Goal: Entertainment & Leisure: Consume media (video, audio)

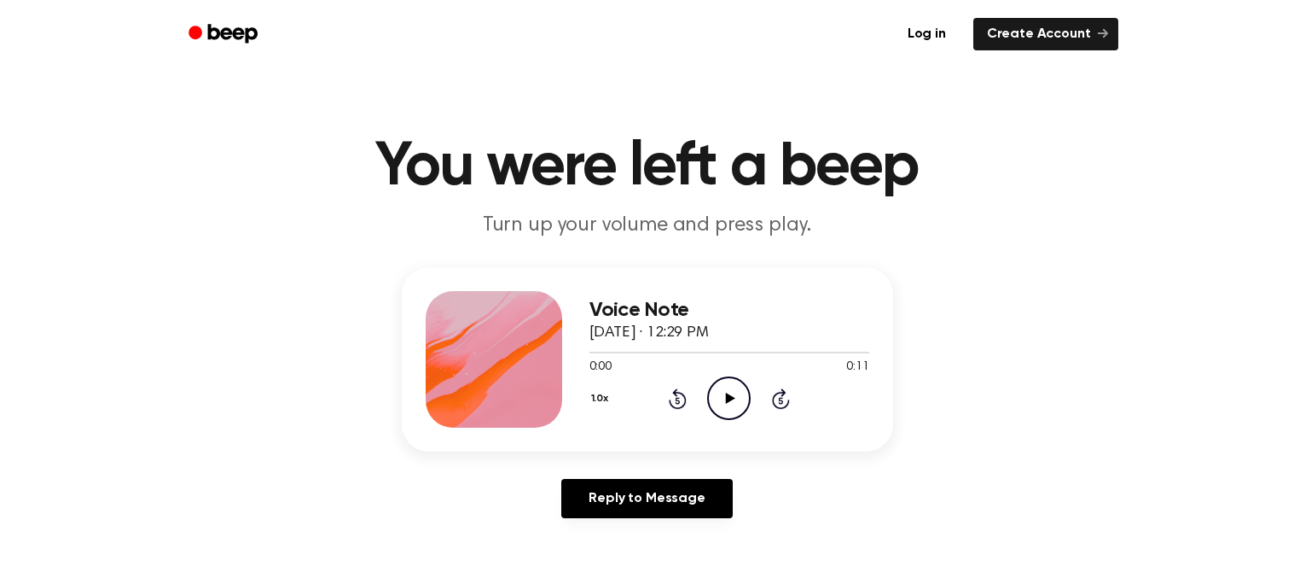
click at [723, 398] on icon "Play Audio" at bounding box center [729, 398] width 44 height 44
click at [736, 398] on icon "Play Audio" at bounding box center [729, 398] width 44 height 44
click at [723, 405] on icon "Play Audio" at bounding box center [729, 398] width 44 height 44
click at [755, 376] on div "1.0x Rewind 5 seconds Play Audio Skip 5 seconds" at bounding box center [730, 398] width 280 height 44
click at [733, 397] on icon at bounding box center [730, 397] width 9 height 11
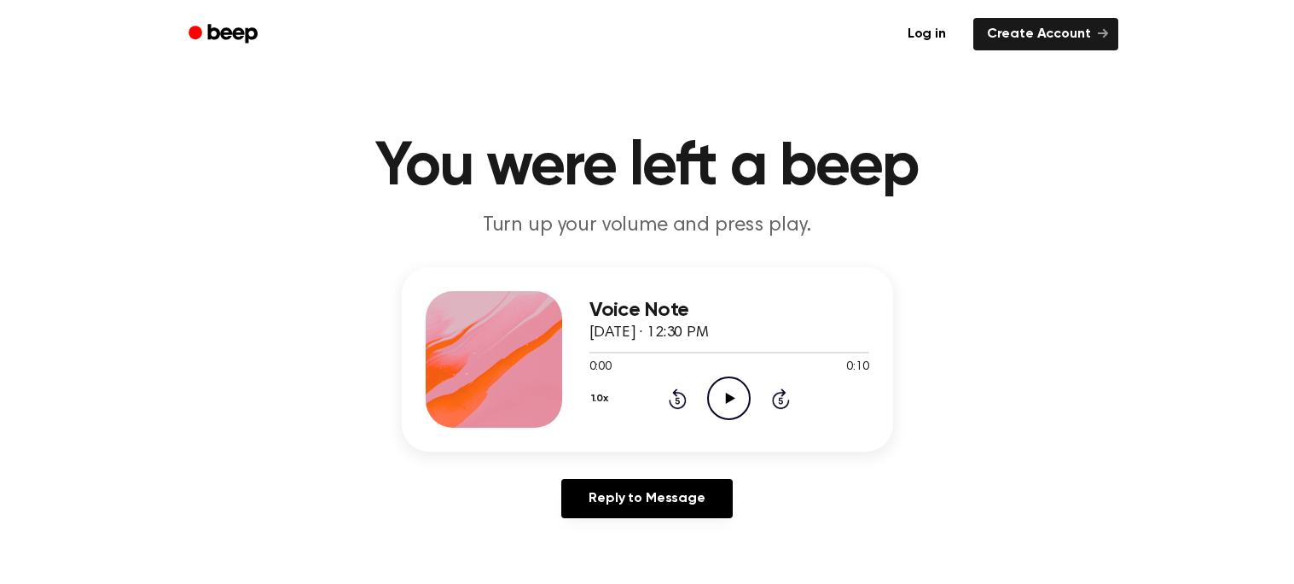
click at [712, 398] on icon "Play Audio" at bounding box center [729, 398] width 44 height 44
click at [720, 395] on icon "Play Audio" at bounding box center [729, 398] width 44 height 44
click at [743, 374] on div "0:00 0:11" at bounding box center [730, 367] width 280 height 18
click at [730, 386] on icon "Play Audio" at bounding box center [729, 398] width 44 height 44
click at [713, 387] on icon "Play Audio" at bounding box center [729, 398] width 44 height 44
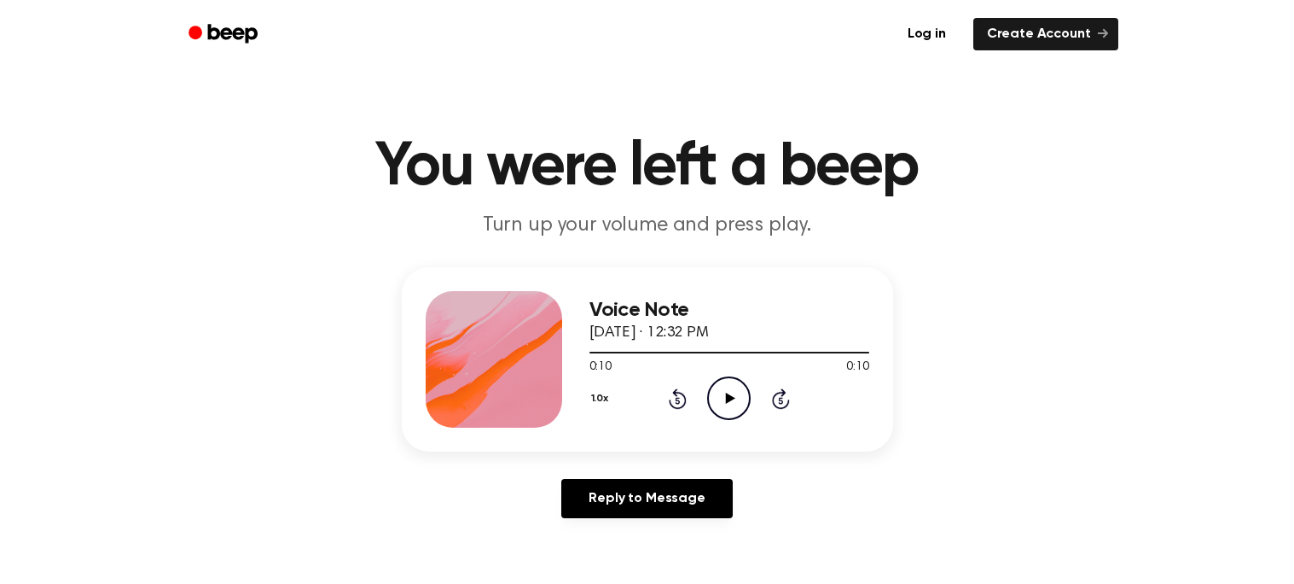
click at [718, 392] on icon "Play Audio" at bounding box center [729, 398] width 44 height 44
click at [736, 409] on icon "Play Audio" at bounding box center [729, 398] width 44 height 44
click at [707, 401] on icon "Play Audio" at bounding box center [729, 398] width 44 height 44
click at [717, 404] on icon "Play Audio" at bounding box center [729, 398] width 44 height 44
click at [737, 402] on icon "Play Audio" at bounding box center [729, 398] width 44 height 44
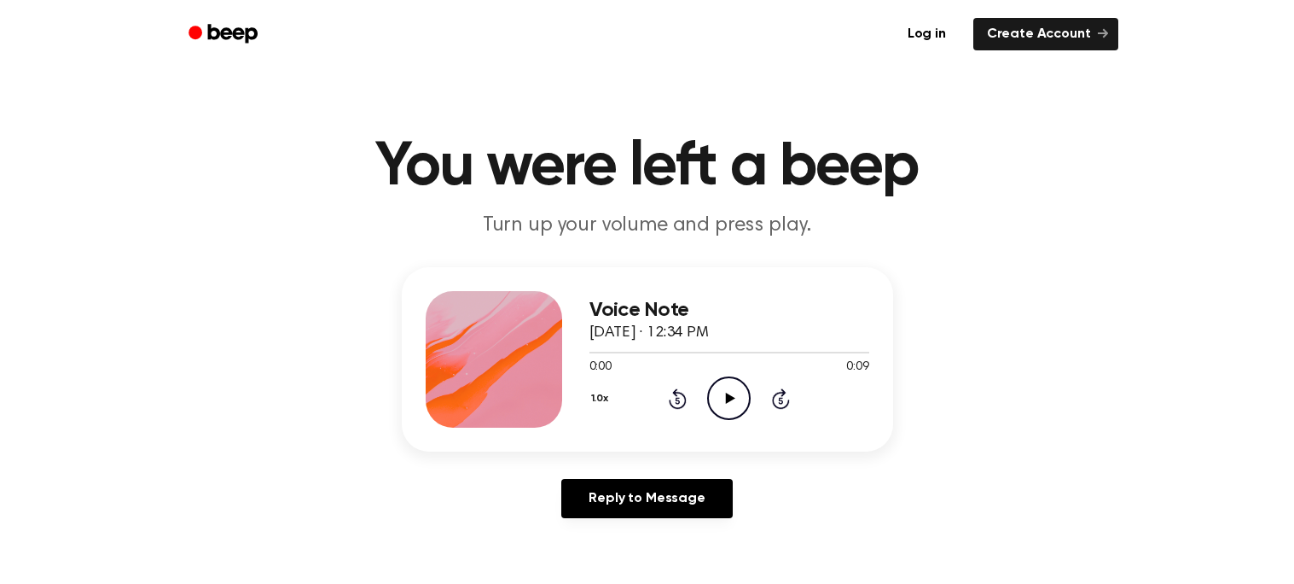
click at [738, 406] on icon "Play Audio" at bounding box center [729, 398] width 44 height 44
click at [745, 410] on circle at bounding box center [729, 398] width 42 height 42
click at [730, 394] on icon at bounding box center [730, 397] width 9 height 11
click at [708, 396] on circle at bounding box center [729, 398] width 42 height 42
click at [731, 407] on icon "Play Audio" at bounding box center [729, 398] width 44 height 44
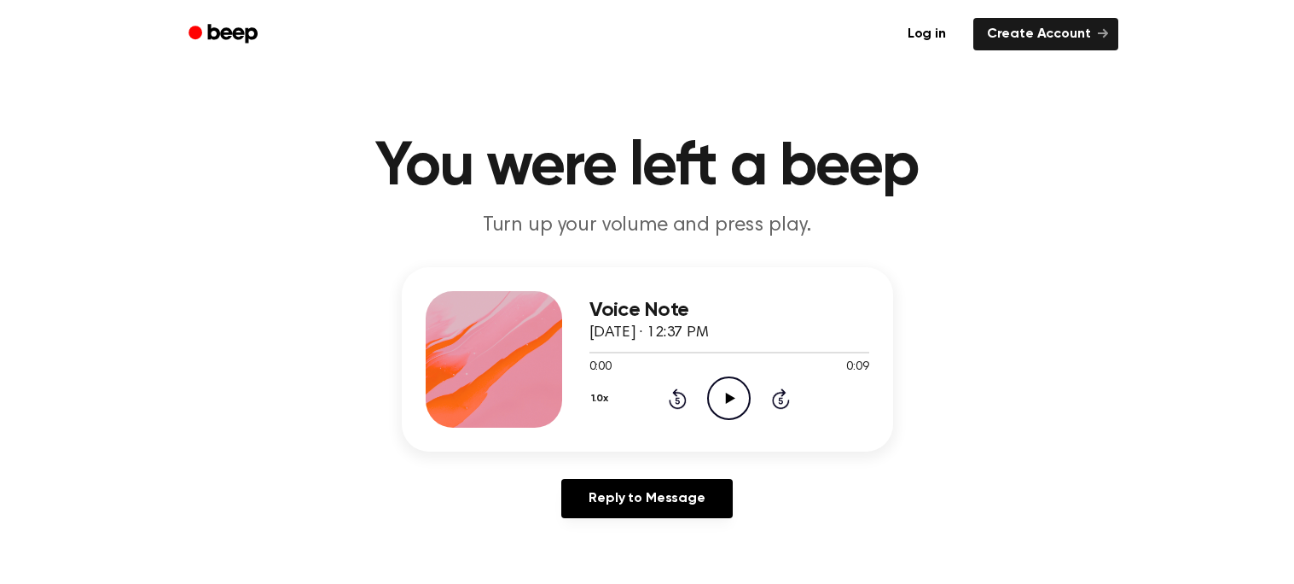
click at [741, 401] on icon "Play Audio" at bounding box center [729, 398] width 44 height 44
click at [721, 406] on icon "Play Audio" at bounding box center [729, 398] width 44 height 44
click at [712, 385] on circle at bounding box center [729, 398] width 42 height 42
click at [726, 398] on icon at bounding box center [730, 397] width 9 height 11
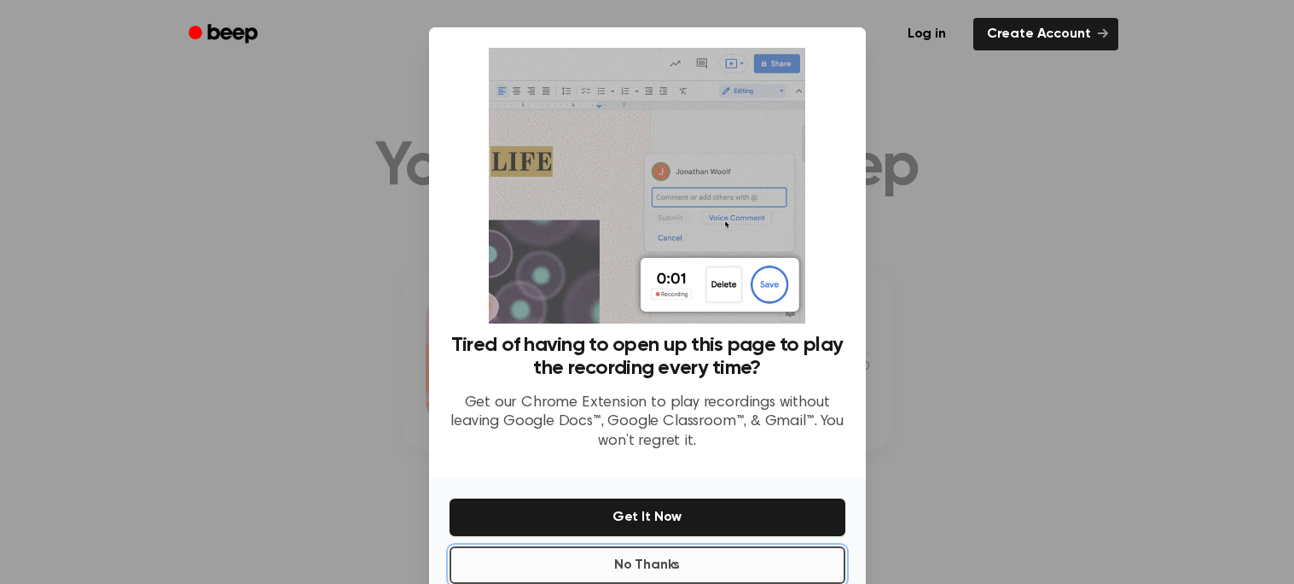
click at [712, 556] on button "No Thanks" at bounding box center [648, 565] width 396 height 38
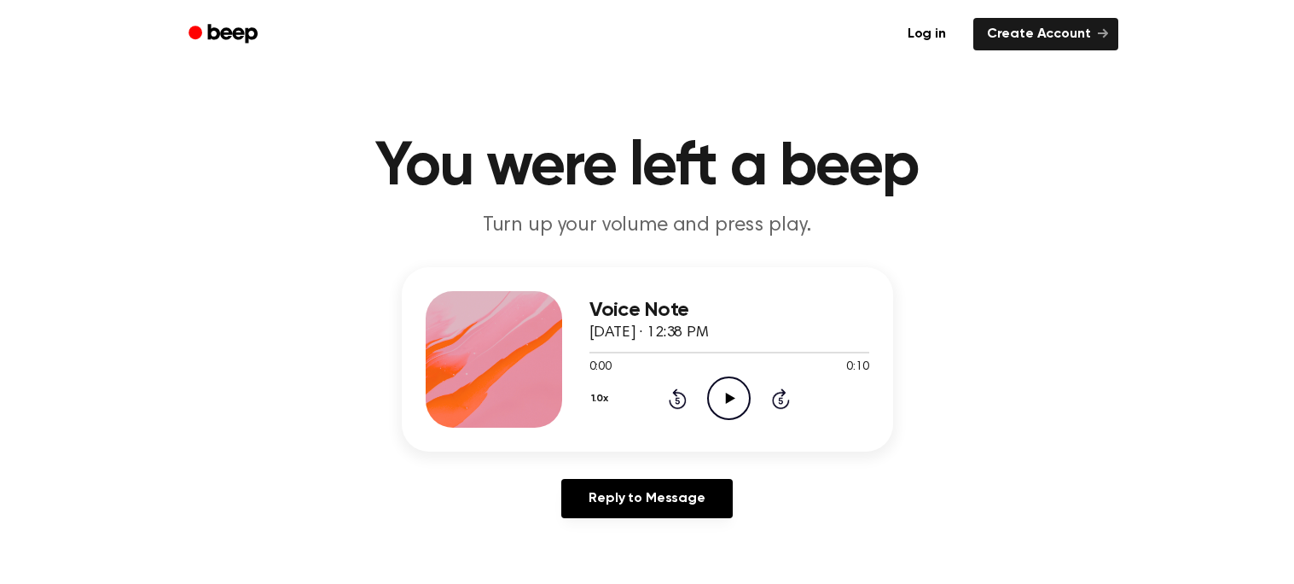
click at [719, 392] on icon "Play Audio" at bounding box center [729, 398] width 44 height 44
click at [738, 382] on icon "Play Audio" at bounding box center [729, 398] width 44 height 44
